Goal: Task Accomplishment & Management: Complete application form

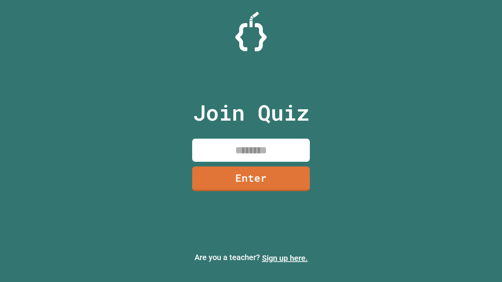
click at [285, 258] on link "Sign up here." at bounding box center [285, 258] width 46 height 9
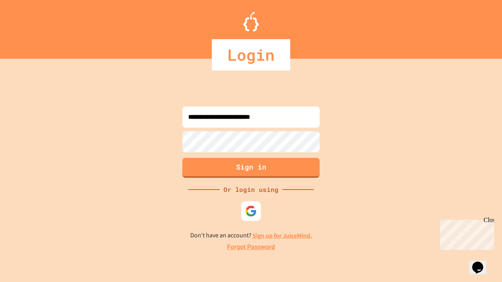
type input "**********"
